Goal: Task Accomplishment & Management: Manage account settings

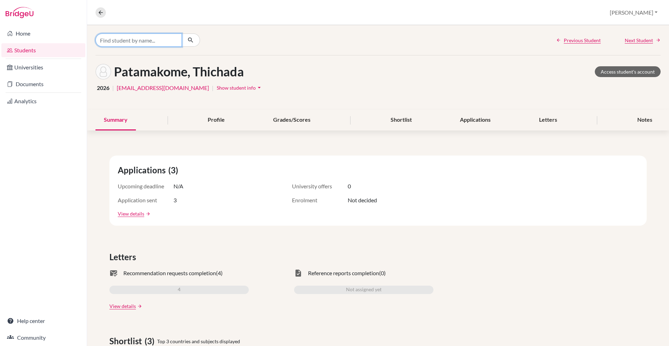
click at [135, 37] on input "Find student by name..." at bounding box center [138, 39] width 86 height 13
type input "shash"
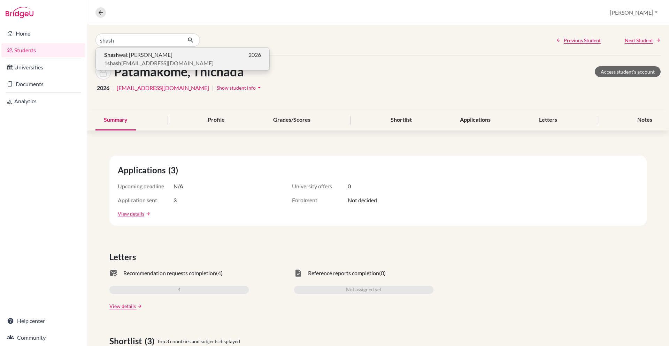
click at [150, 56] on span "Shash wat [PERSON_NAME]" at bounding box center [138, 55] width 68 height 8
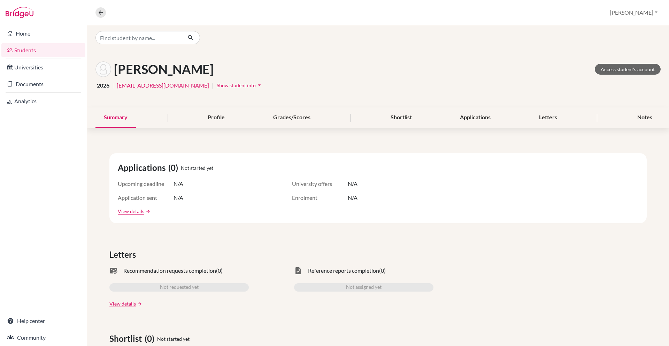
scroll to position [2, 0]
click at [144, 38] on input "Find student by name..." at bounding box center [138, 37] width 86 height 13
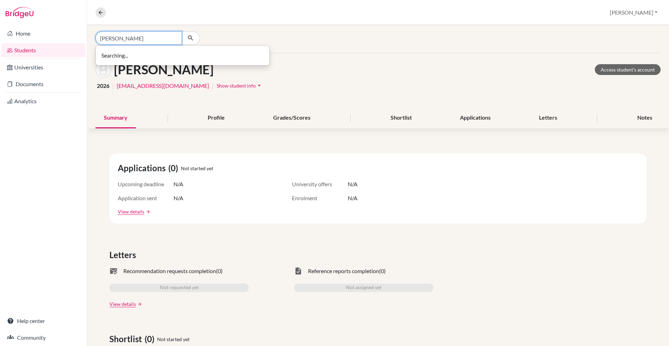
type input "[PERSON_NAME]"
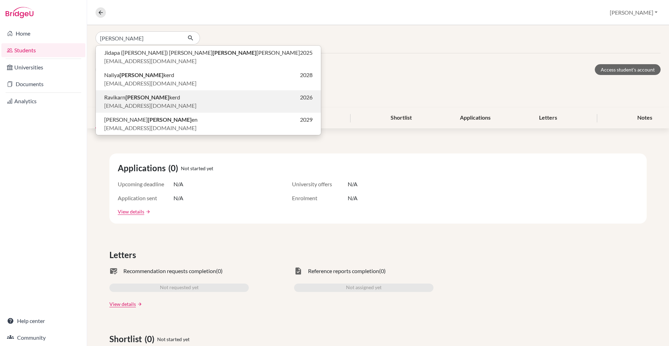
click at [149, 94] on span "Ravikarn [PERSON_NAME]" at bounding box center [142, 97] width 76 height 8
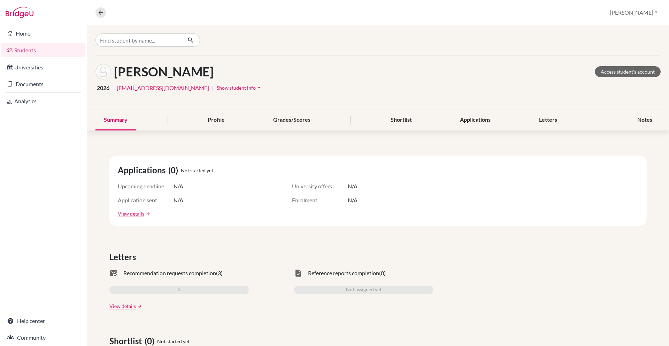
click at [56, 51] on link "Students" at bounding box center [43, 50] width 84 height 14
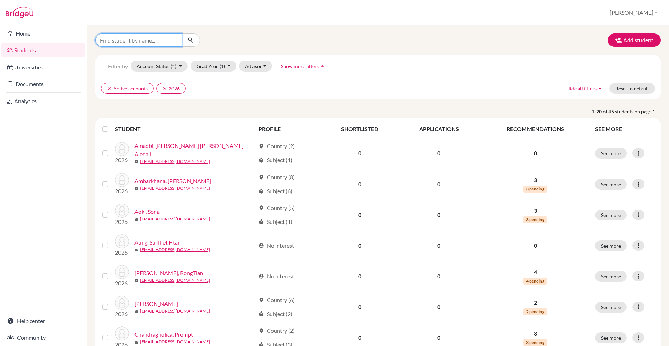
click at [145, 36] on input "Find student by name..." at bounding box center [138, 39] width 86 height 13
type input "[PERSON_NAME]"
click button "submit" at bounding box center [191, 39] width 18 height 13
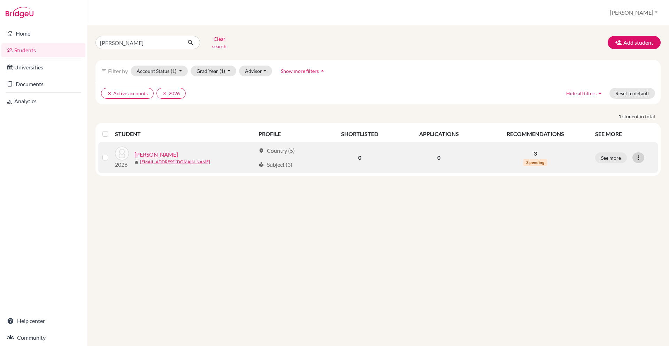
click at [640, 154] on icon at bounding box center [638, 157] width 7 height 7
click at [626, 189] on button "Reset Password" at bounding box center [608, 194] width 55 height 11
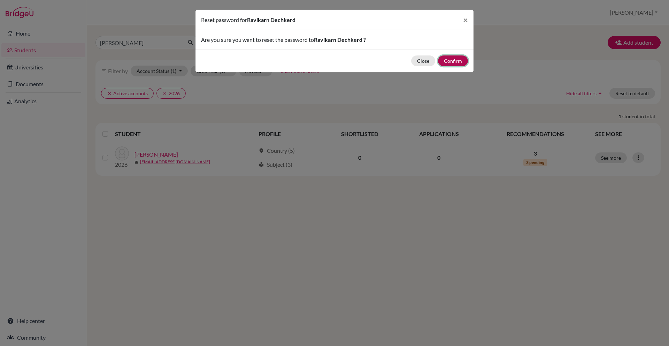
click at [457, 63] on button "Confirm" at bounding box center [453, 60] width 30 height 11
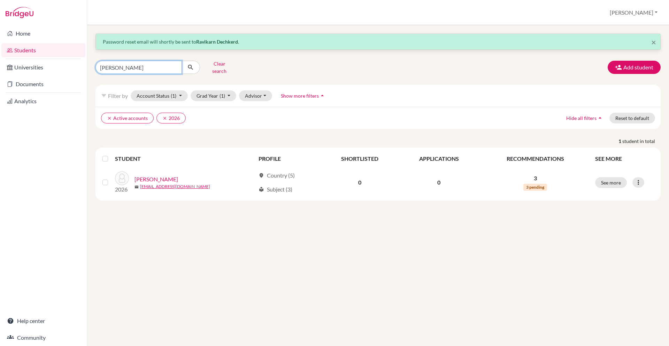
click at [133, 70] on input "[PERSON_NAME]" at bounding box center [138, 67] width 86 height 13
type input "d"
type input "[PERSON_NAME]"
click button "submit" at bounding box center [191, 67] width 18 height 13
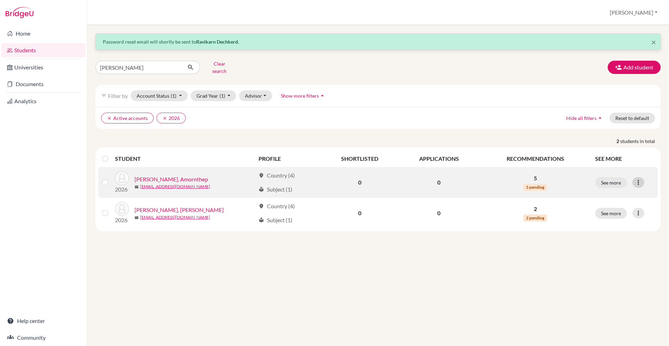
click at [635, 179] on icon at bounding box center [638, 182] width 7 height 7
click at [613, 191] on button "Edit student" at bounding box center [608, 196] width 55 height 11
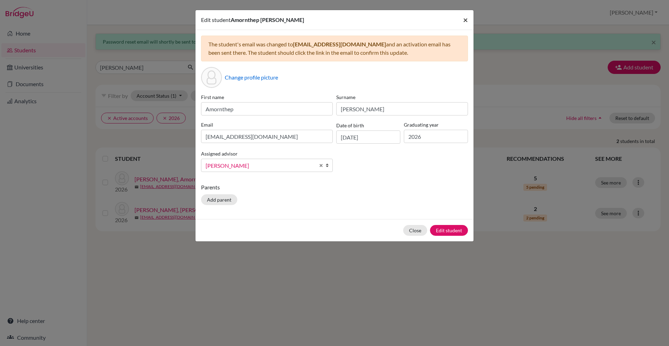
click at [467, 16] on span "×" at bounding box center [465, 20] width 5 height 10
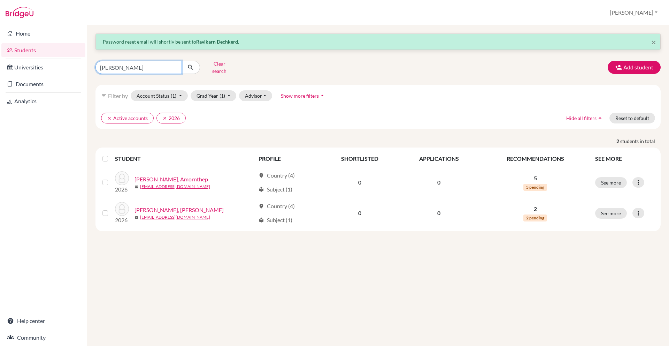
click at [137, 61] on input "[PERSON_NAME]" at bounding box center [138, 67] width 86 height 13
type input "chan"
click button "submit" at bounding box center [191, 67] width 18 height 13
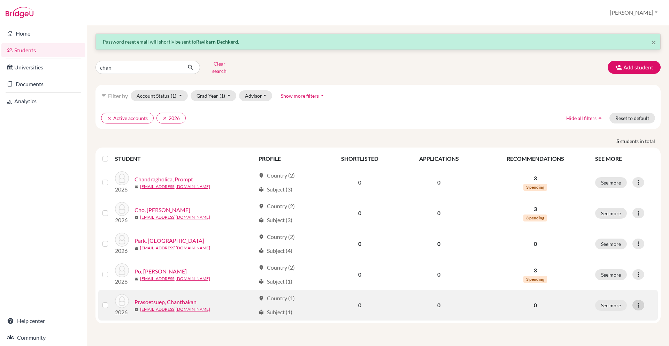
click at [639, 301] on icon at bounding box center [638, 304] width 7 height 7
click at [606, 285] on button "Reset Password" at bounding box center [602, 290] width 55 height 11
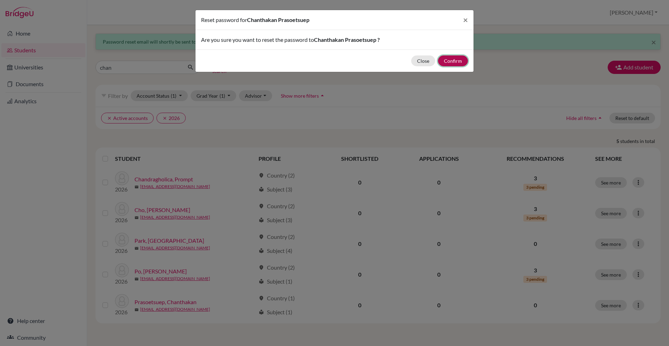
click at [445, 58] on button "Confirm" at bounding box center [453, 60] width 30 height 11
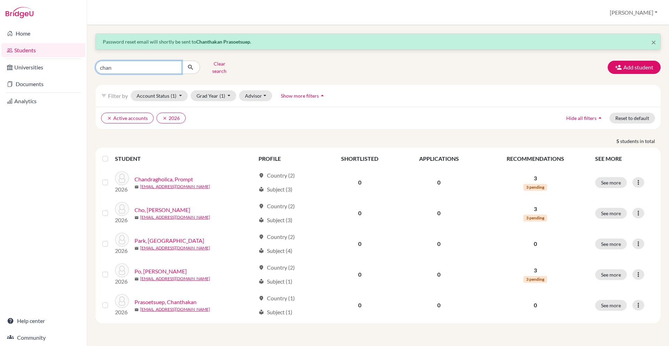
click at [156, 64] on input "chan" at bounding box center [138, 67] width 86 height 13
type input "[PERSON_NAME]"
click button "submit" at bounding box center [191, 67] width 18 height 13
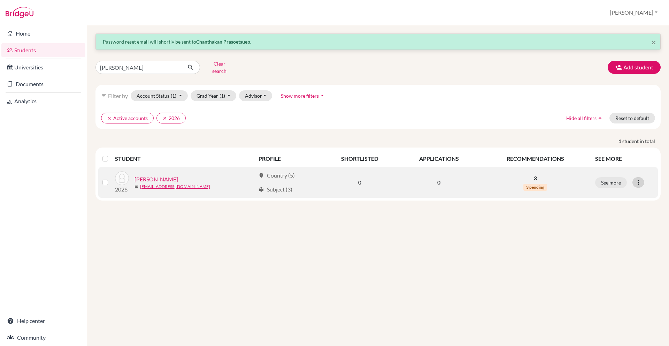
click at [635, 179] on icon at bounding box center [638, 182] width 7 height 7
click at [617, 195] on button "Edit student" at bounding box center [608, 196] width 55 height 11
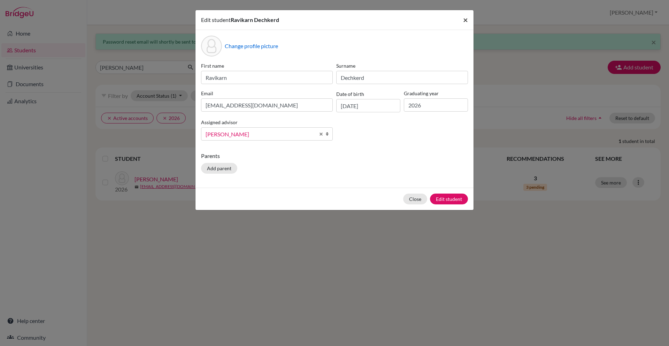
click at [464, 20] on span "×" at bounding box center [465, 20] width 5 height 10
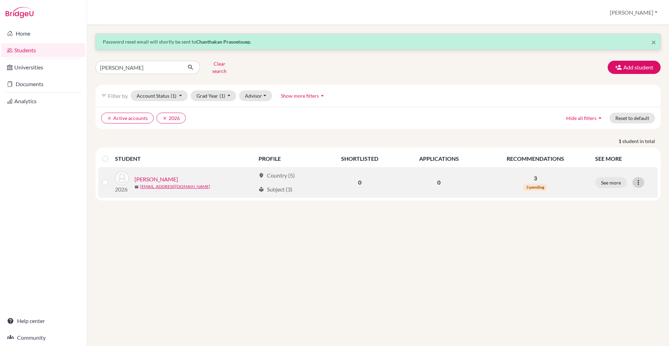
click at [635, 179] on icon at bounding box center [638, 182] width 7 height 7
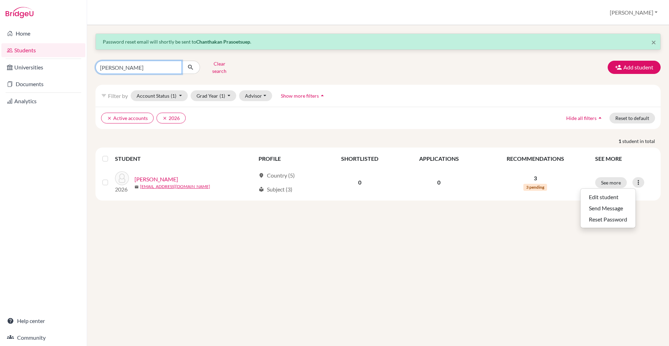
click at [168, 66] on input "[PERSON_NAME]" at bounding box center [138, 67] width 86 height 13
type input "chanbeen"
click button "submit" at bounding box center [191, 67] width 18 height 13
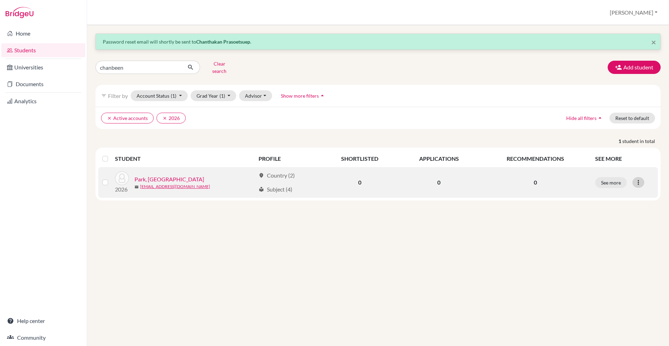
click at [640, 179] on icon at bounding box center [638, 182] width 7 height 7
click at [623, 191] on button "Edit student" at bounding box center [608, 196] width 55 height 11
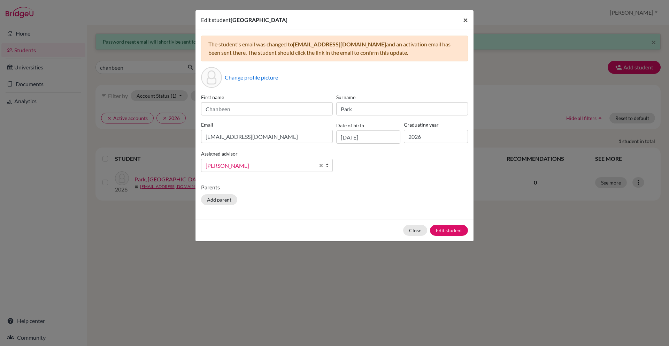
click at [467, 20] on span "×" at bounding box center [465, 20] width 5 height 10
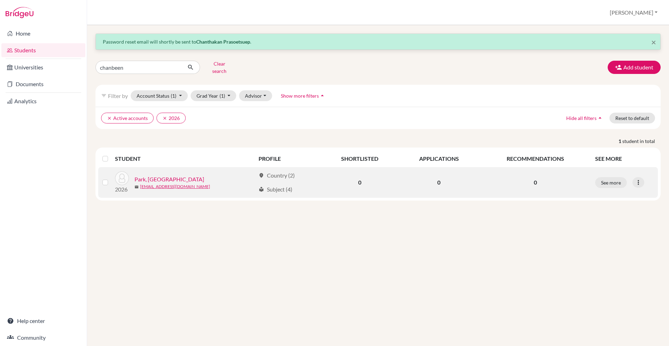
click at [111, 178] on label at bounding box center [111, 178] width 0 height 0
click at [0, 0] on input "checkbox" at bounding box center [0, 0] width 0 height 0
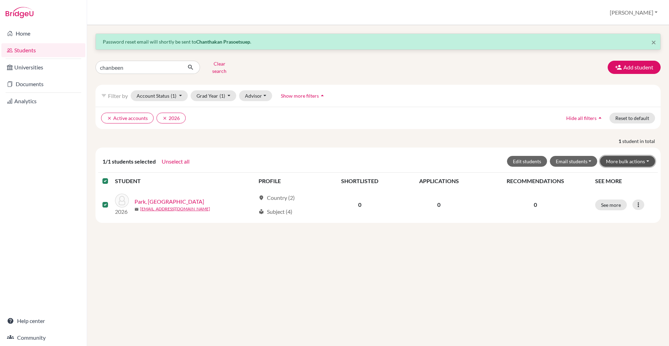
click at [640, 156] on button "More bulk actions" at bounding box center [627, 161] width 55 height 11
click at [630, 194] on button "Resend invite email" at bounding box center [623, 198] width 63 height 11
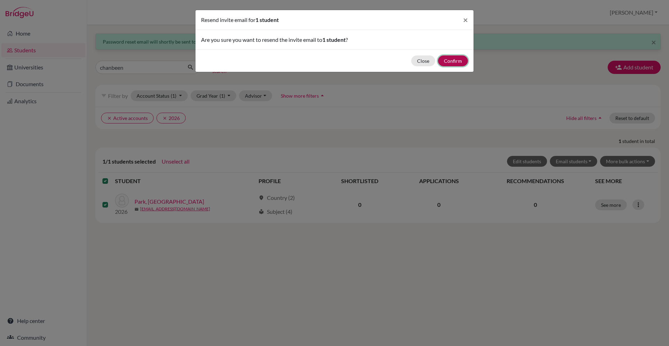
click at [459, 57] on button "Confirm" at bounding box center [453, 60] width 30 height 11
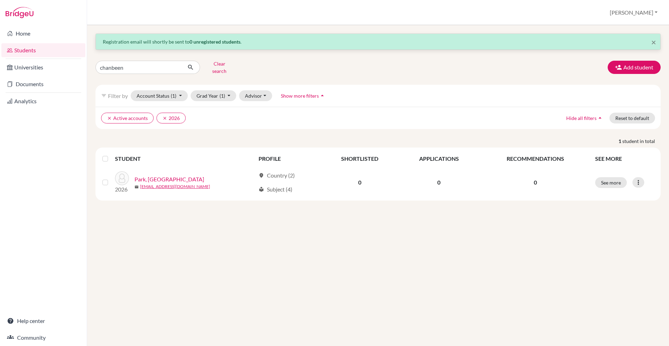
click at [345, 226] on div "× Registration email will shortly be sent to 0 unregistered students . chanbeen…" at bounding box center [378, 185] width 582 height 321
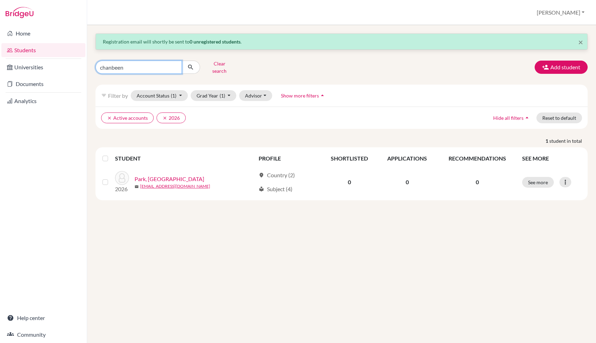
click at [139, 61] on input "chanbeen" at bounding box center [138, 67] width 86 height 13
type input "mayi"
click button "submit" at bounding box center [191, 67] width 18 height 13
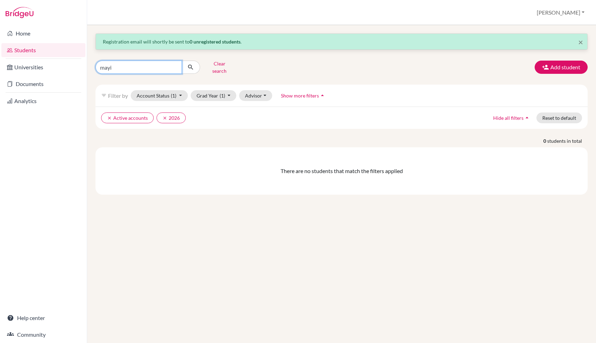
click at [148, 70] on input "mayi" at bounding box center [138, 67] width 86 height 13
type input "[PERSON_NAME]"
click button "submit" at bounding box center [191, 67] width 18 height 13
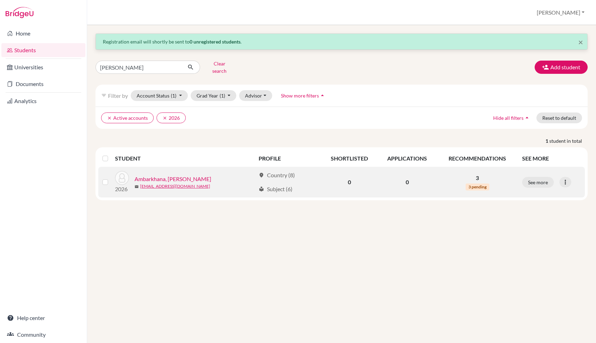
click at [176, 176] on link "Ambarkhana, [PERSON_NAME]" at bounding box center [173, 179] width 77 height 8
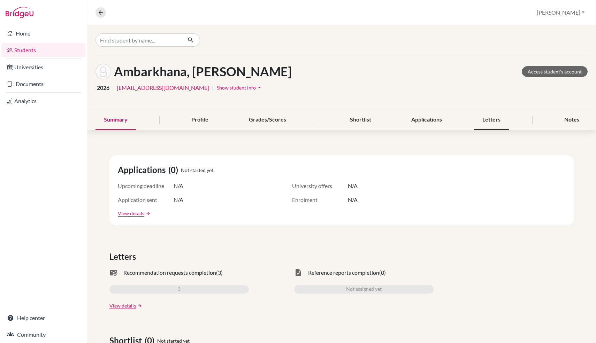
click at [492, 125] on div "Letters" at bounding box center [491, 120] width 35 height 21
